Goal: Information Seeking & Learning: Find specific fact

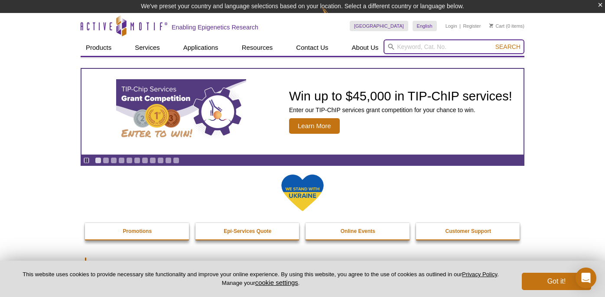
click at [402, 47] on input "search" at bounding box center [454, 46] width 141 height 15
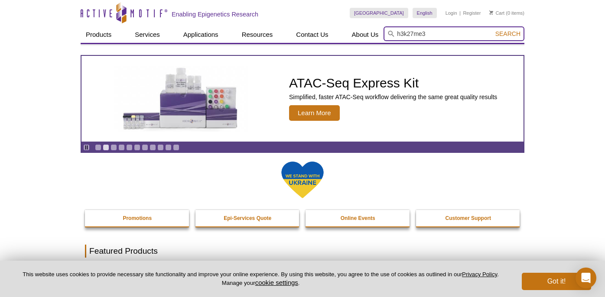
type input "h3k27me3"
click at [493, 30] on button "Search" at bounding box center [508, 34] width 30 height 8
